Goal: Task Accomplishment & Management: Use online tool/utility

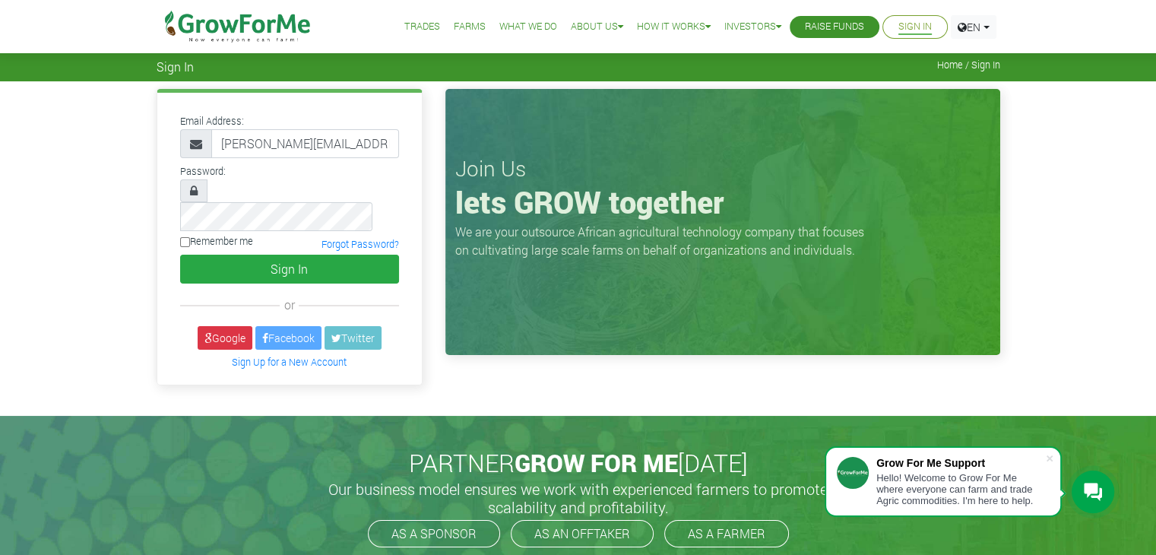
click at [284, 255] on button "Sign In" at bounding box center [289, 269] width 219 height 29
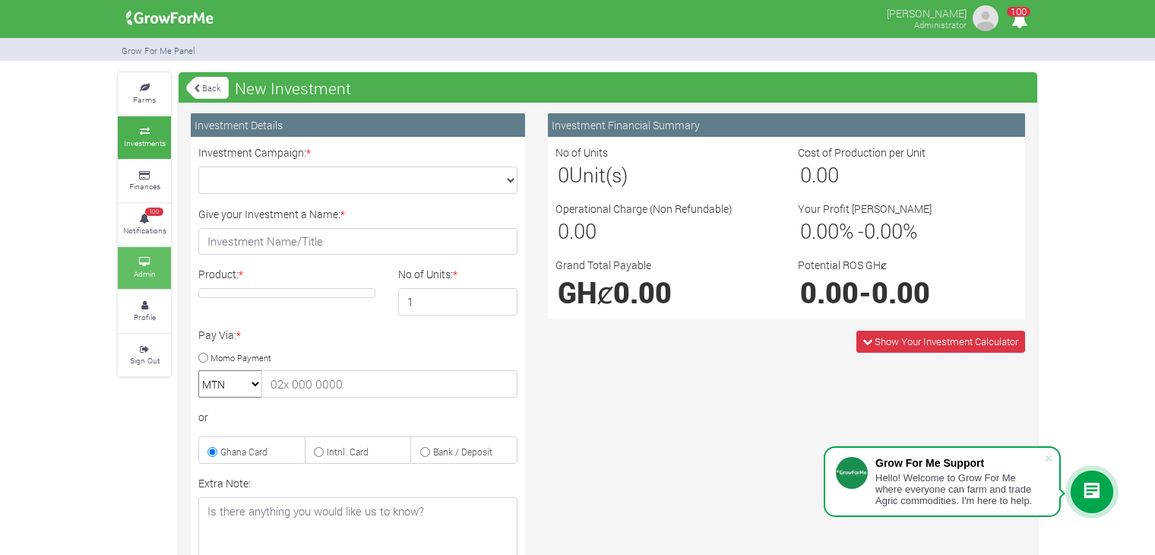
click at [138, 265] on link "Admin" at bounding box center [144, 268] width 53 height 42
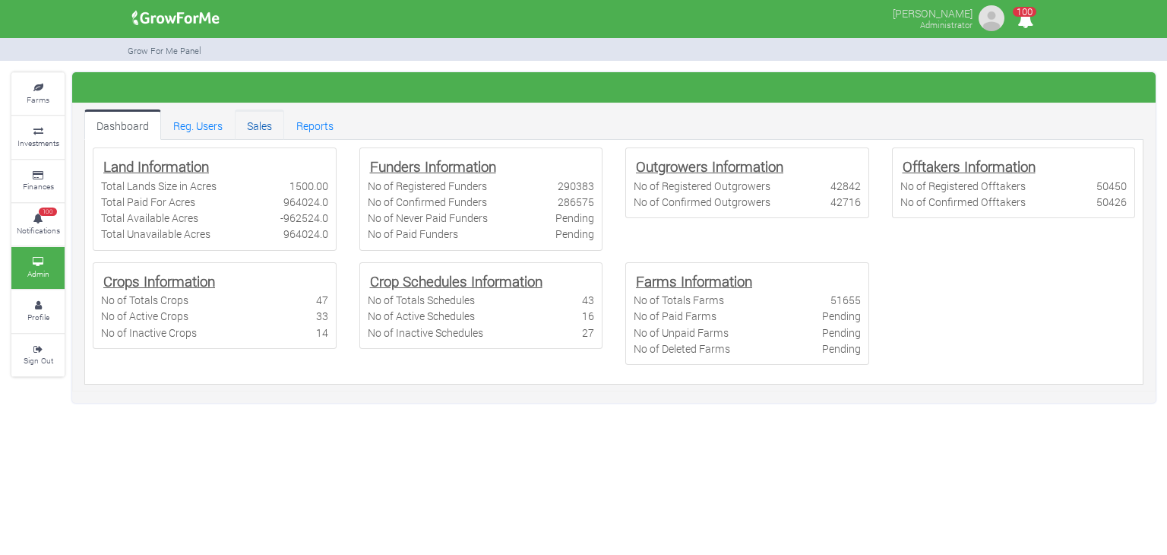
click at [255, 126] on link "Sales" at bounding box center [259, 124] width 49 height 30
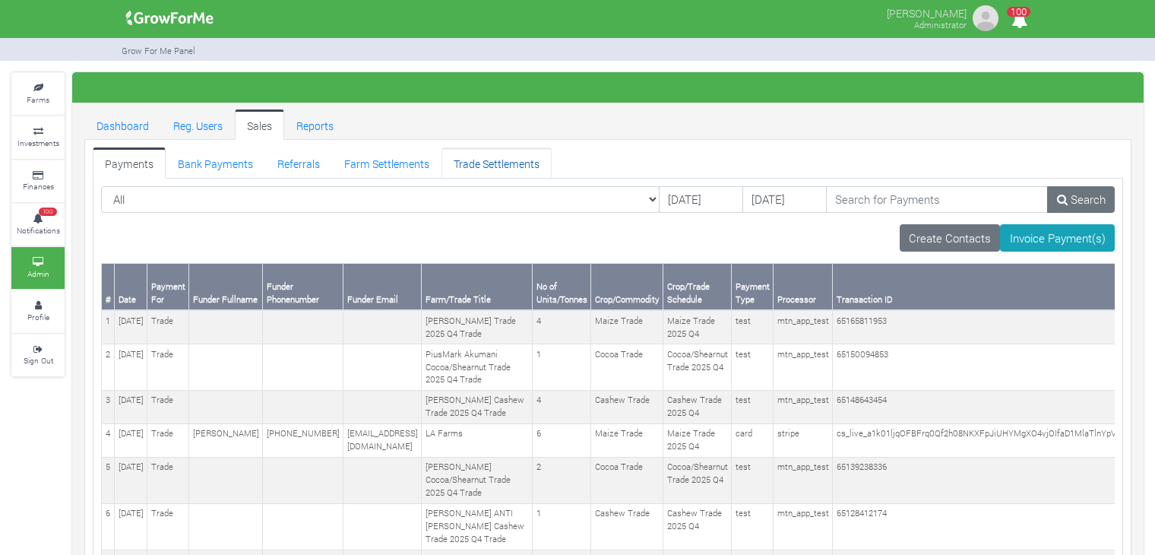
click at [486, 147] on link "Trade Settlements" at bounding box center [496, 162] width 110 height 30
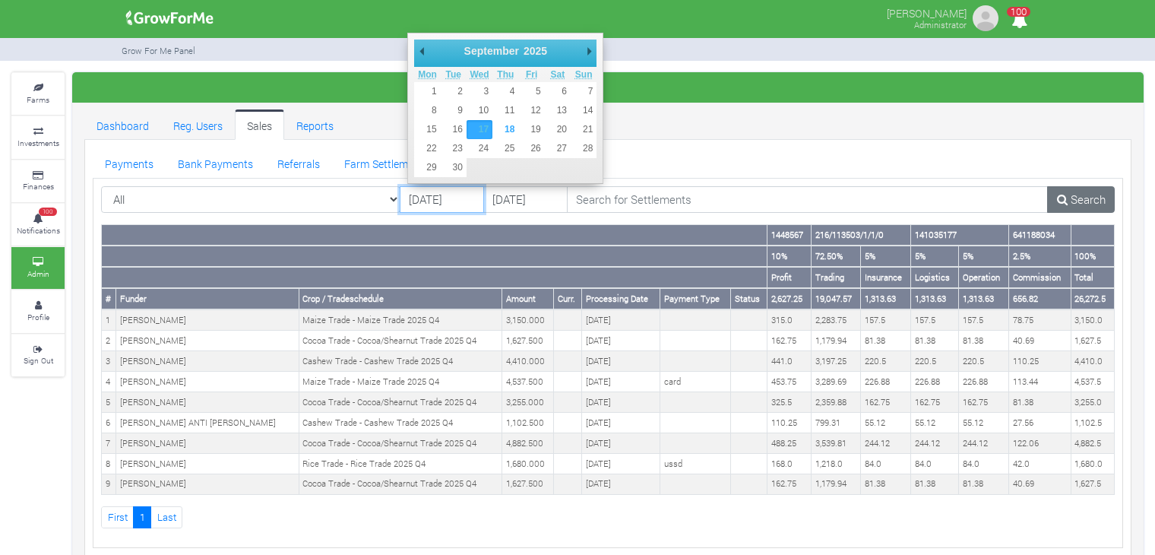
click at [458, 193] on input "[DATE]" at bounding box center [442, 199] width 84 height 27
type input "[DATE]"
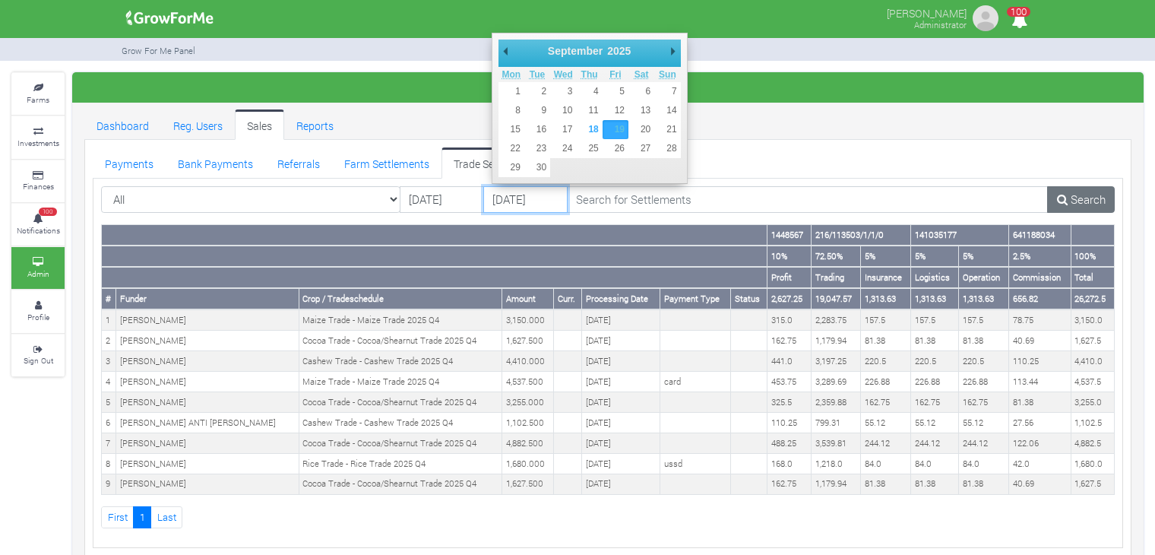
click at [530, 195] on input "[DATE]" at bounding box center [525, 199] width 84 height 27
type input "[DATE]"
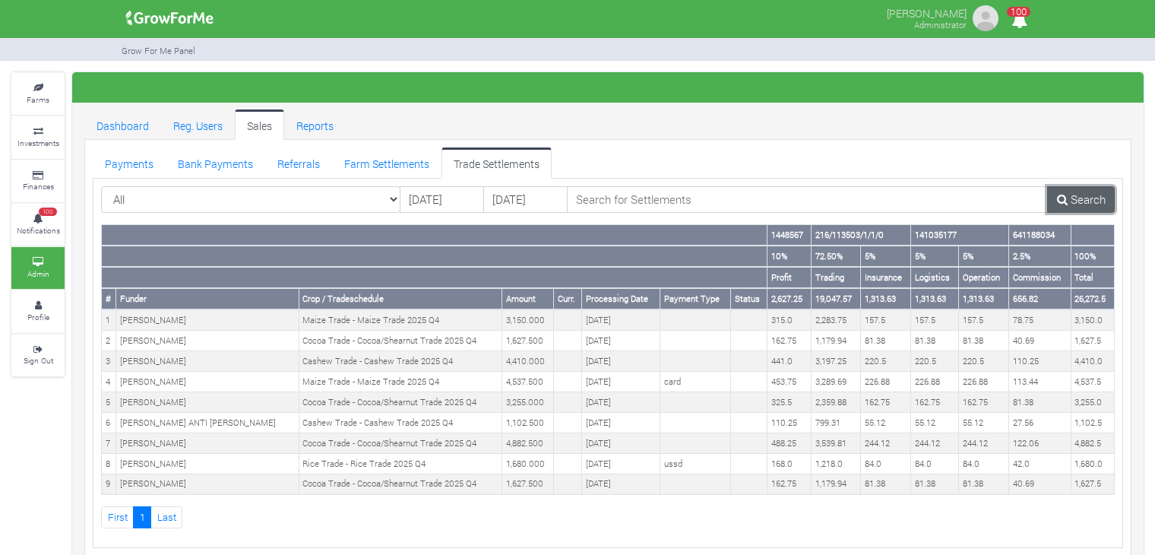
click at [1088, 195] on link "Search" at bounding box center [1081, 199] width 68 height 27
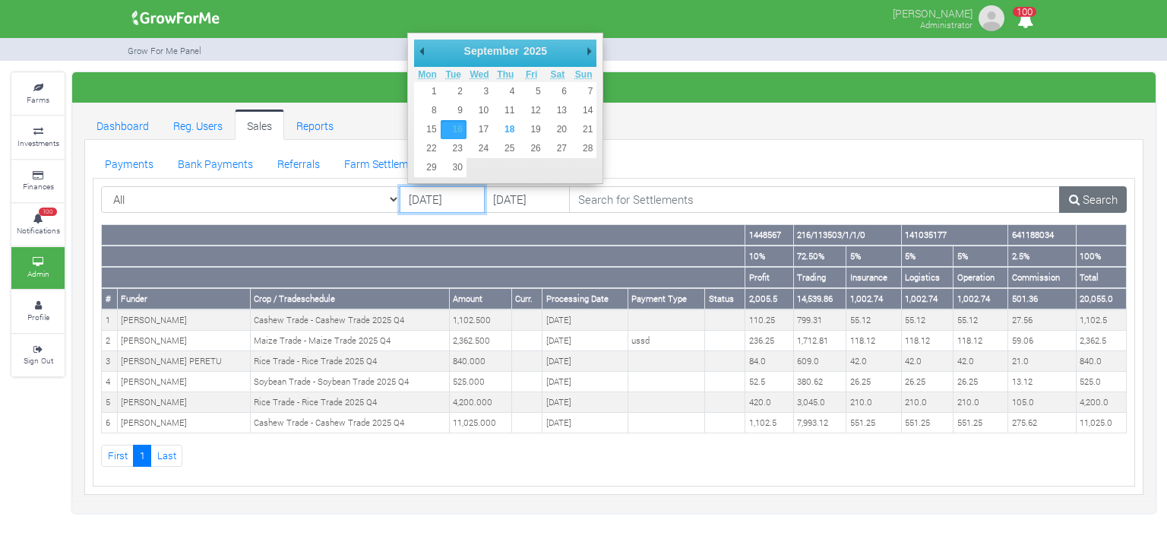
click at [457, 190] on input "16/09/2025" at bounding box center [443, 199] width 86 height 27
type input "[DATE]"
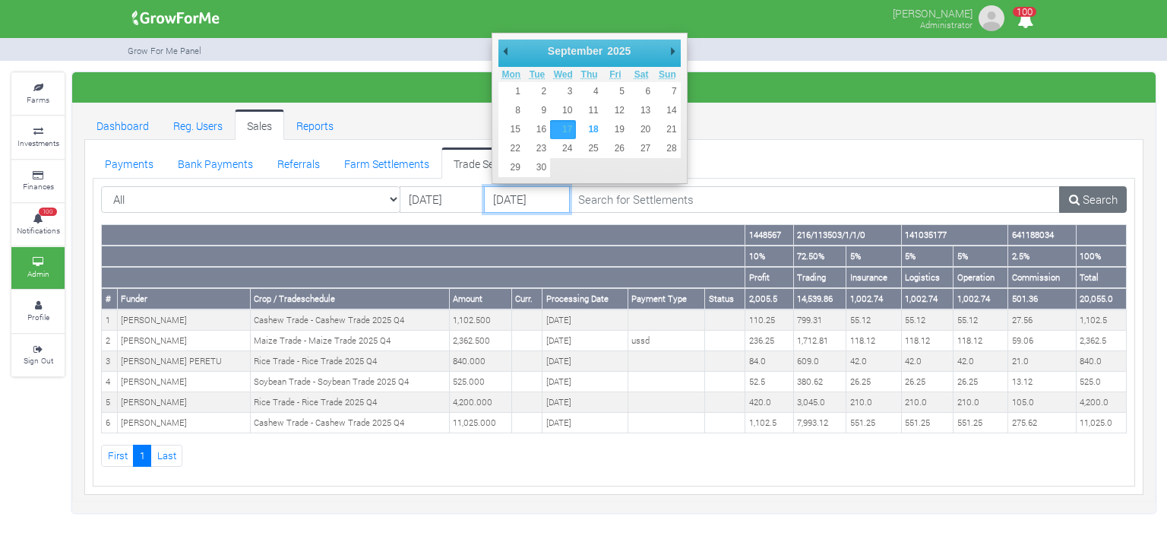
click at [510, 201] on input "[DATE]" at bounding box center [527, 199] width 86 height 27
type input "18/09/2025"
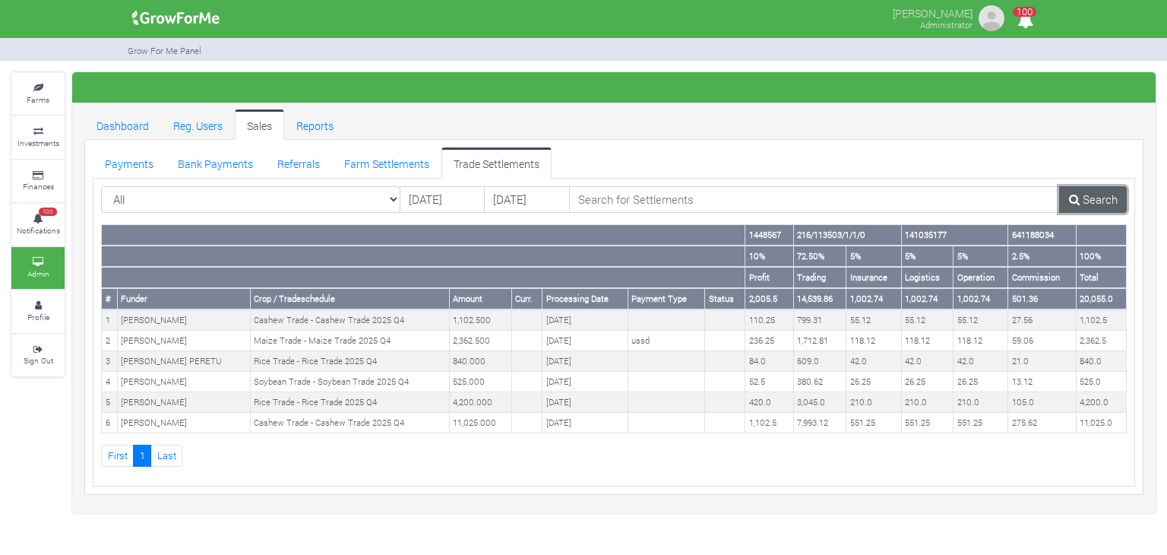
click at [1094, 197] on link "Search" at bounding box center [1093, 199] width 68 height 27
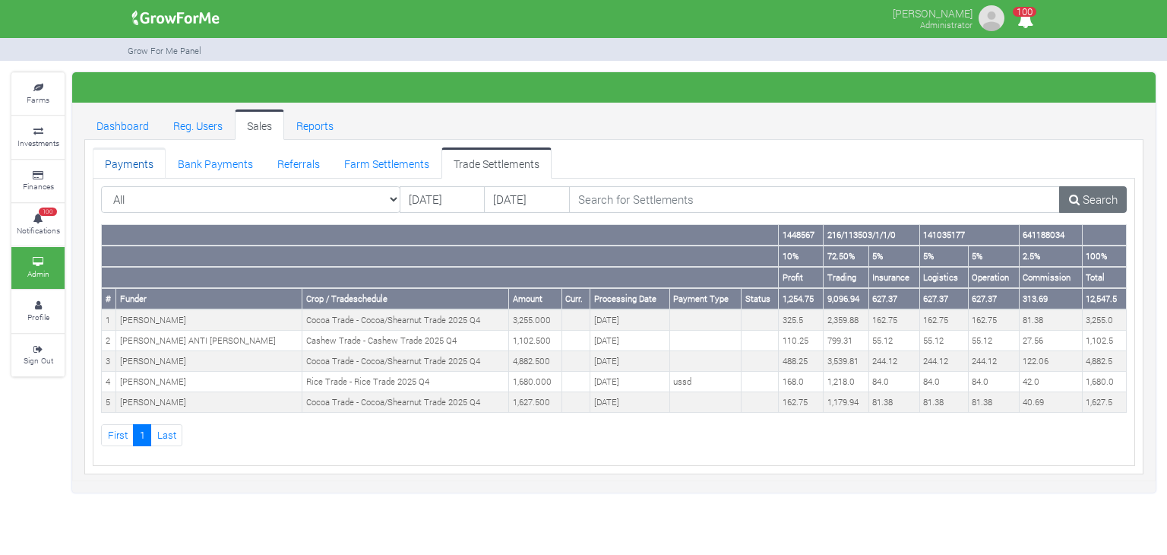
click at [134, 168] on link "Payments" at bounding box center [129, 162] width 73 height 30
